Goal: Task Accomplishment & Management: Use online tool/utility

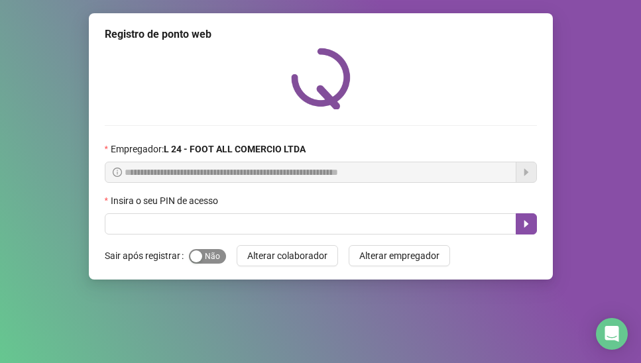
drag, startPoint x: 209, startPoint y: 255, endPoint x: 217, endPoint y: 250, distance: 8.6
click at [210, 255] on span "Sim Não" at bounding box center [207, 256] width 37 height 15
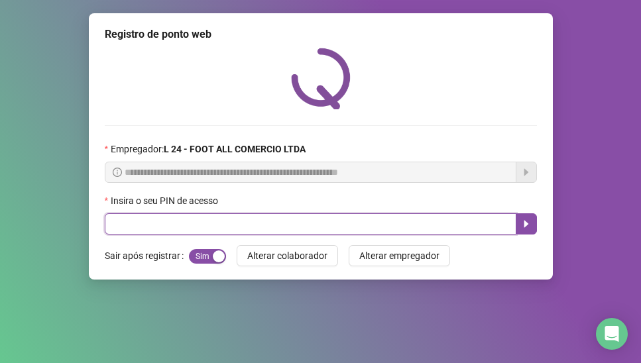
click at [119, 225] on input "text" at bounding box center [311, 223] width 412 height 21
type input "*****"
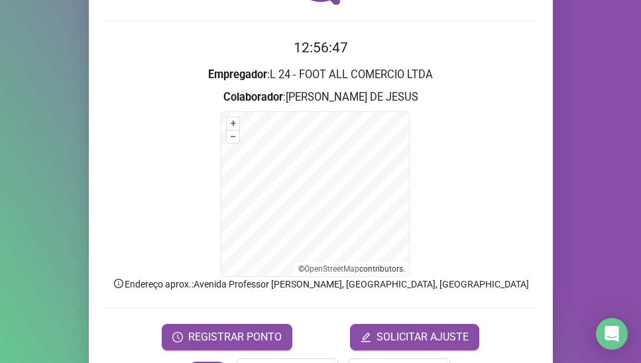
scroll to position [150, 0]
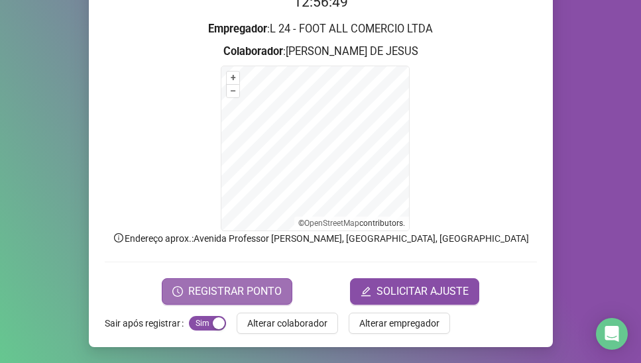
click at [243, 289] on span "REGISTRAR PONTO" at bounding box center [234, 292] width 93 height 16
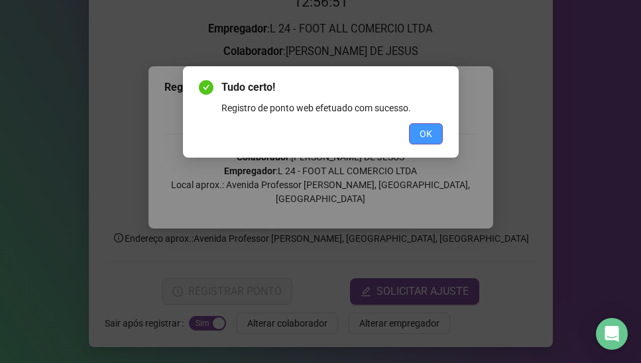
click at [423, 132] on span "OK" at bounding box center [426, 134] width 13 height 15
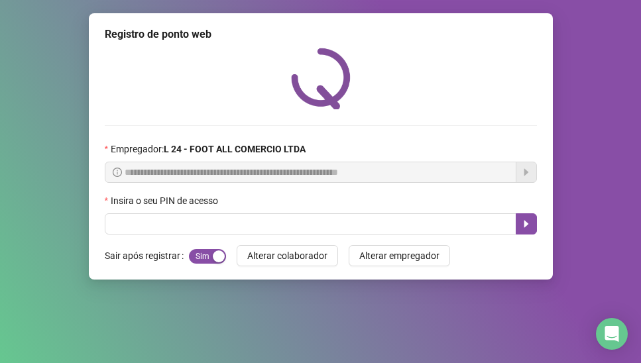
scroll to position [0, 0]
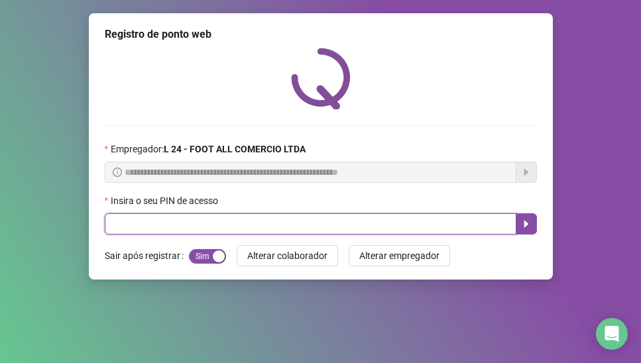
click at [168, 227] on input "text" at bounding box center [311, 223] width 412 height 21
type input "*****"
click at [524, 223] on icon "caret-right" at bounding box center [526, 224] width 11 height 11
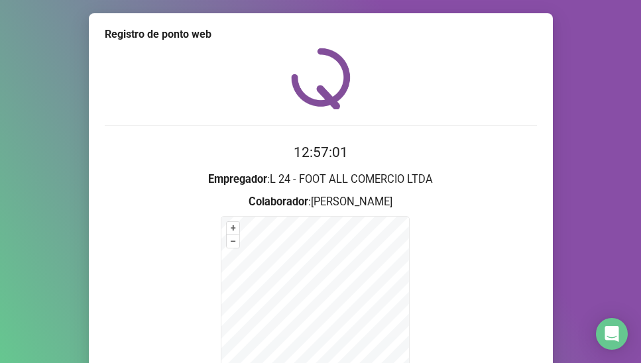
scroll to position [150, 0]
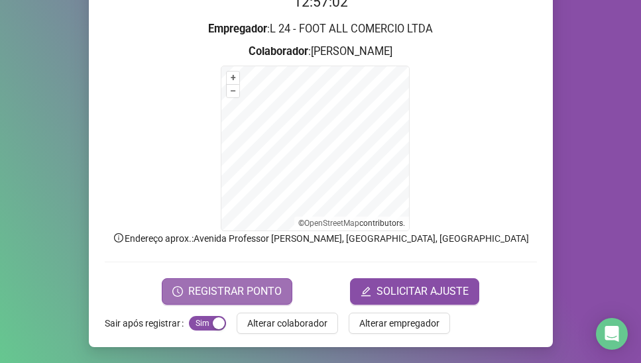
click at [219, 297] on span "REGISTRAR PONTO" at bounding box center [234, 292] width 93 height 16
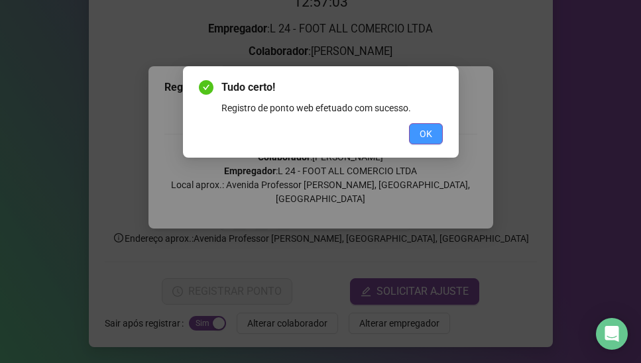
click at [423, 130] on span "OK" at bounding box center [426, 134] width 13 height 15
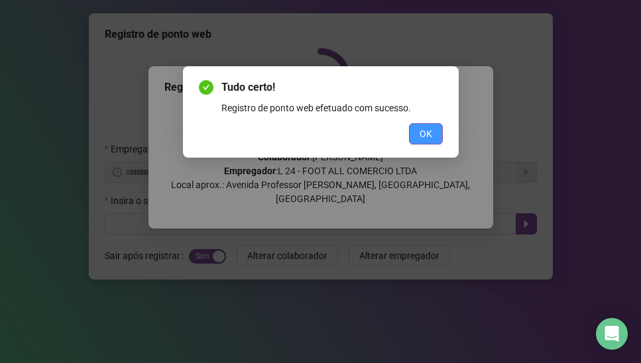
scroll to position [0, 0]
